Goal: Task Accomplishment & Management: Manage account settings

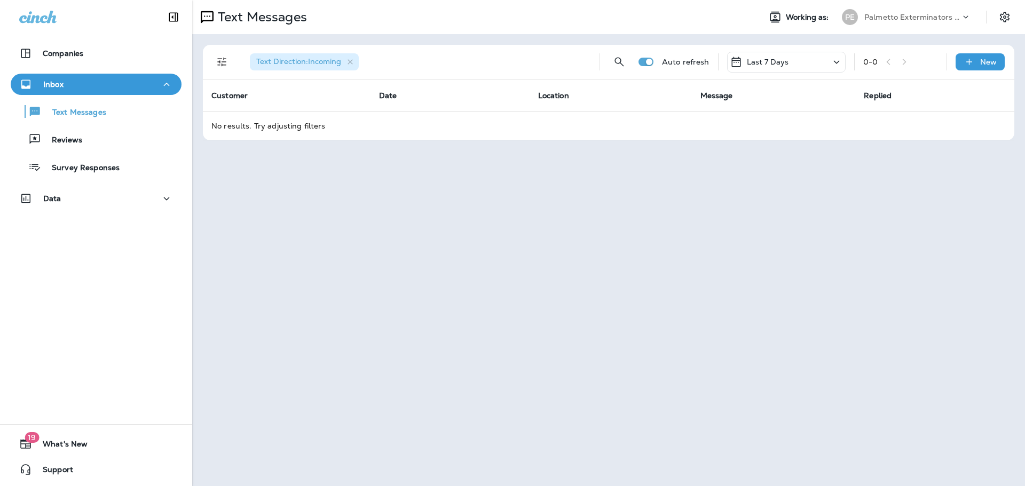
click at [959, 15] on p "Palmetto Exterminators LLC" at bounding box center [912, 17] width 96 height 9
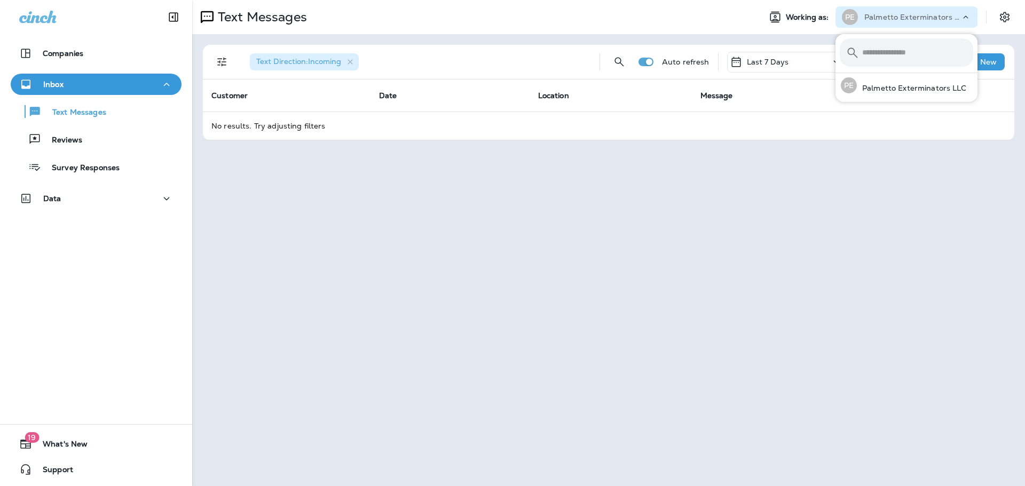
click at [704, 60] on p "Auto refresh" at bounding box center [686, 62] width 48 height 9
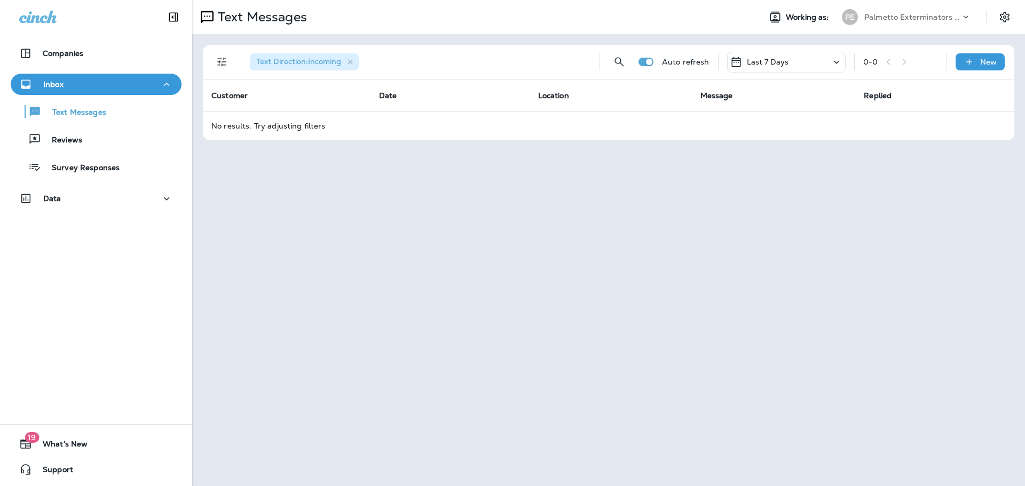
click at [783, 59] on p "Last 7 Days" at bounding box center [768, 62] width 42 height 9
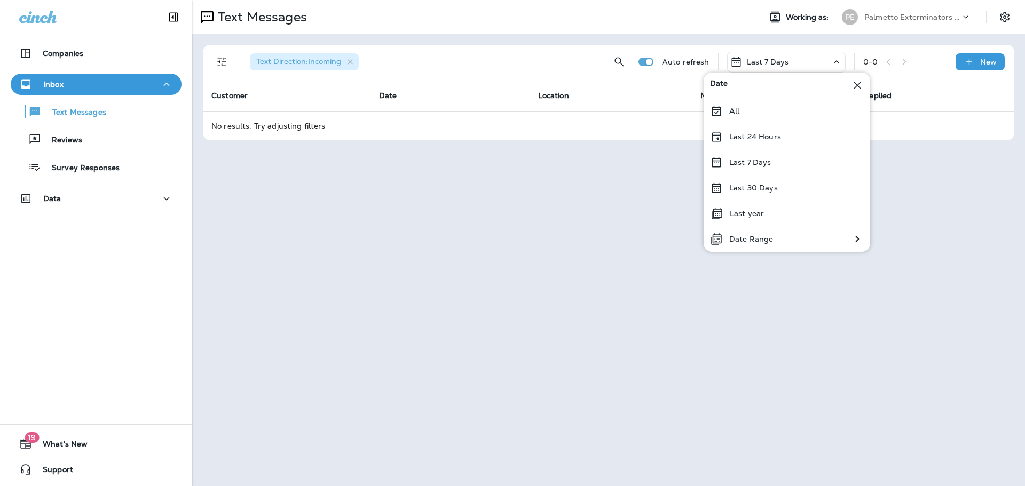
click at [721, 110] on div "All" at bounding box center [787, 111] width 167 height 26
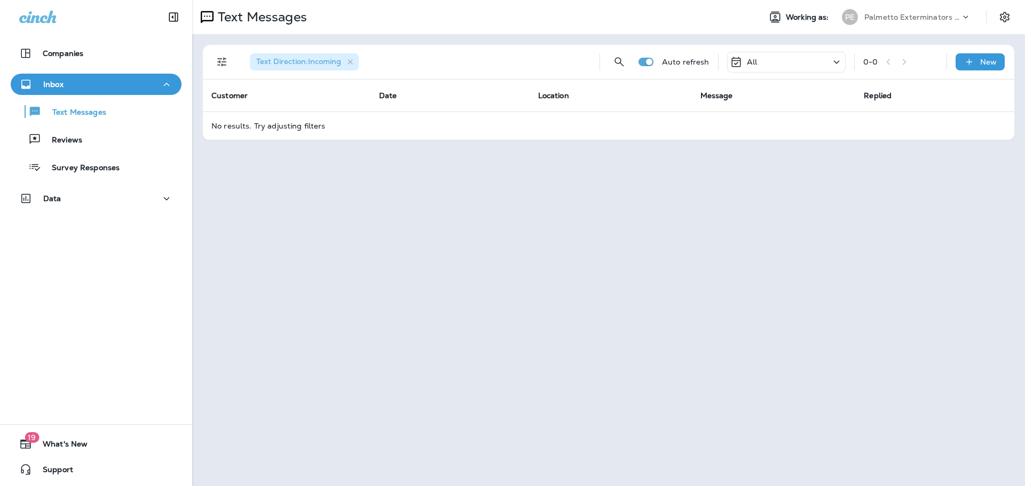
click at [784, 65] on div "All" at bounding box center [786, 62] width 119 height 21
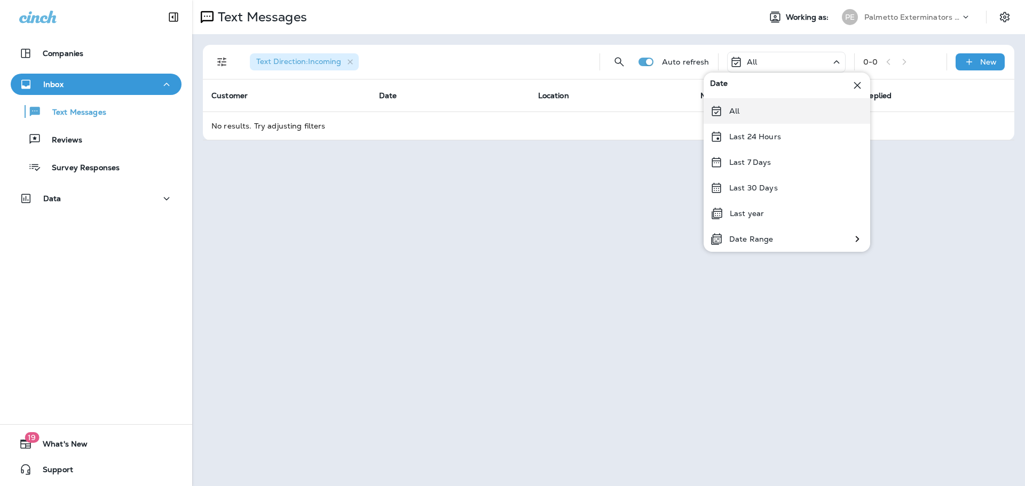
click at [720, 114] on icon at bounding box center [716, 111] width 13 height 13
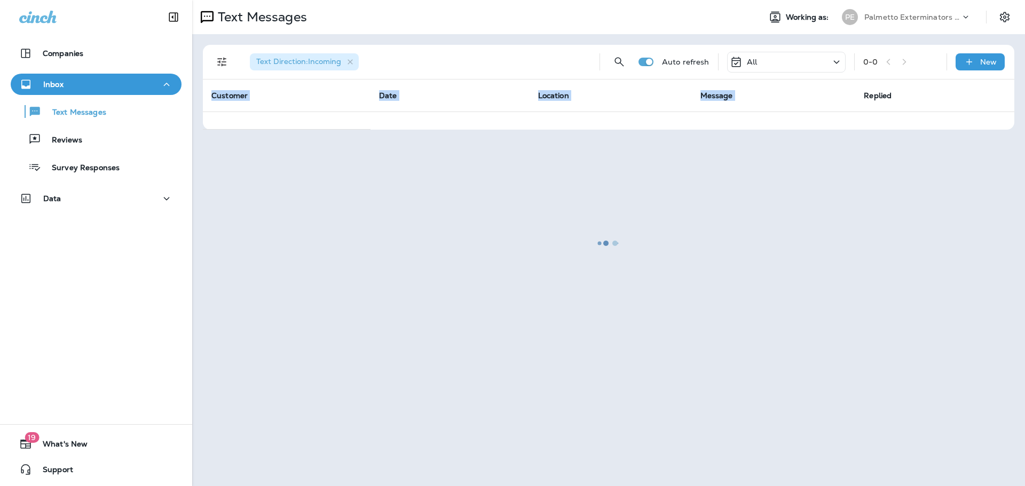
click at [720, 114] on div at bounding box center [608, 243] width 831 height 484
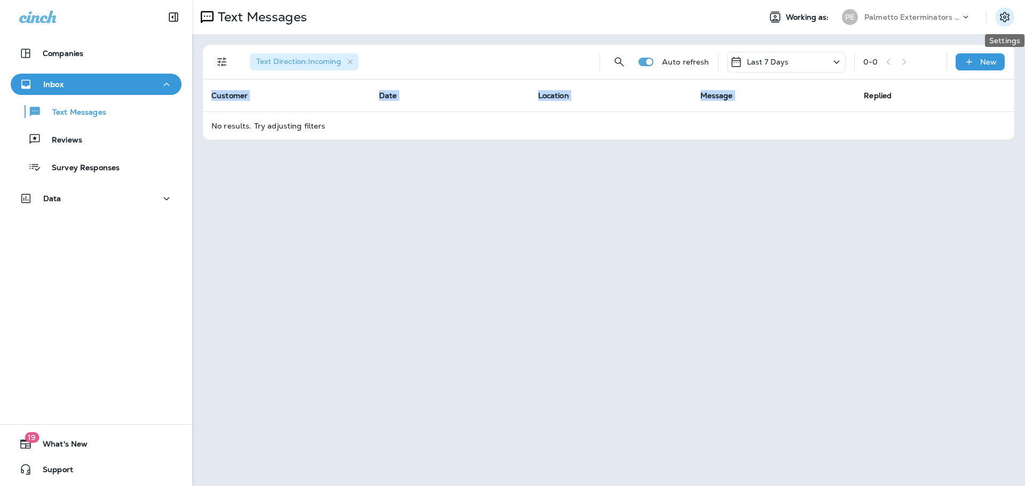
click at [1000, 12] on icon "Settings" at bounding box center [1004, 17] width 13 height 13
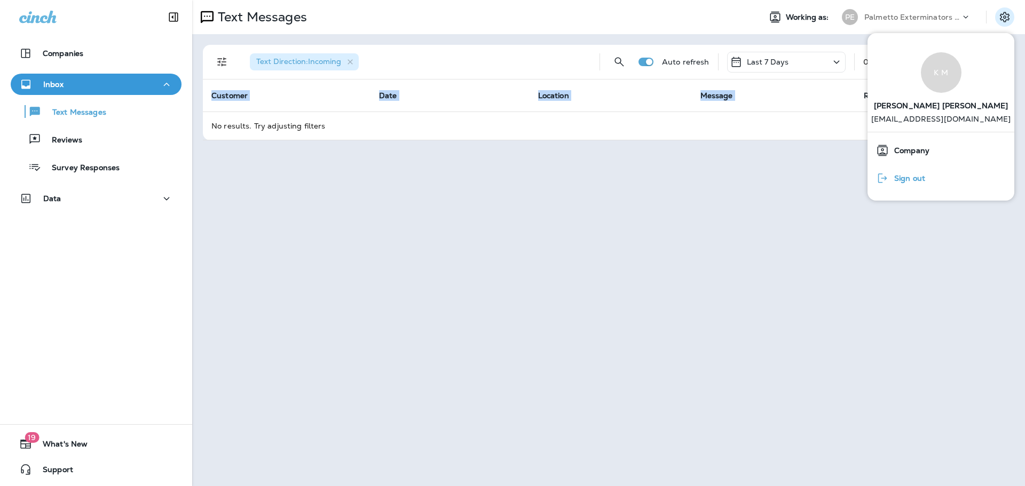
click at [897, 181] on span "Sign out" at bounding box center [907, 178] width 36 height 9
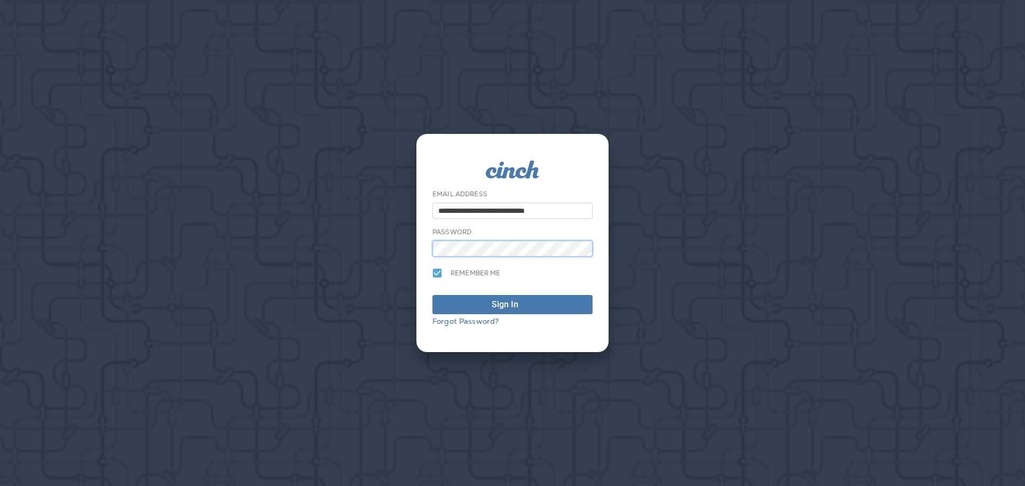
click at [432, 295] on button "Sign In" at bounding box center [512, 304] width 160 height 19
